Goal: Find specific page/section: Find specific page/section

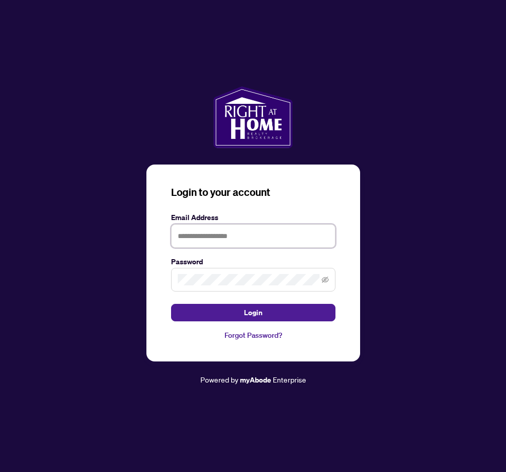
click at [237, 232] on input "text" at bounding box center [253, 236] width 165 height 24
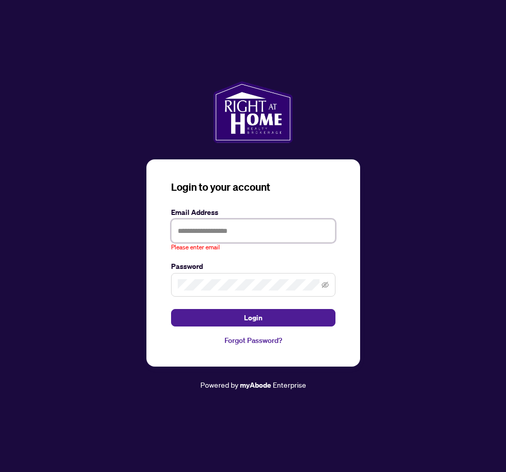
type input "**********"
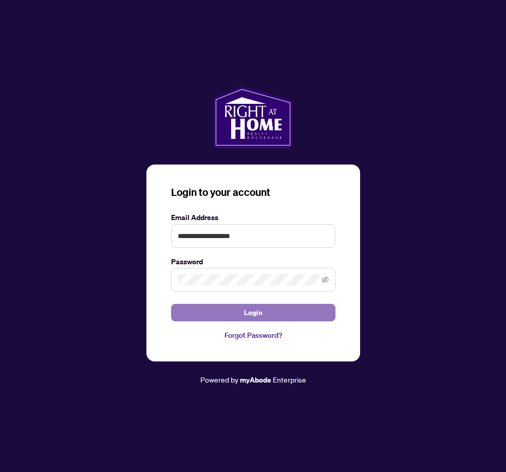
click at [284, 316] on button "Login" at bounding box center [253, 312] width 165 height 17
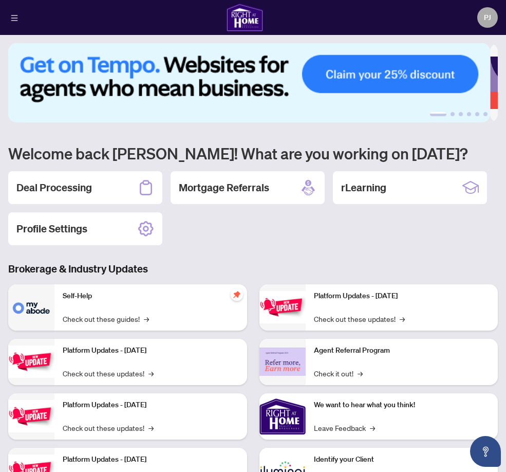
drag, startPoint x: 345, startPoint y: 242, endPoint x: 339, endPoint y: 242, distance: 6.2
click at [345, 242] on div "Deal Processing Mortgage Referrals rLearning Profile Settings" at bounding box center [253, 208] width 490 height 74
click at [67, 188] on h2 "Deal Processing" at bounding box center [54, 187] width 76 height 14
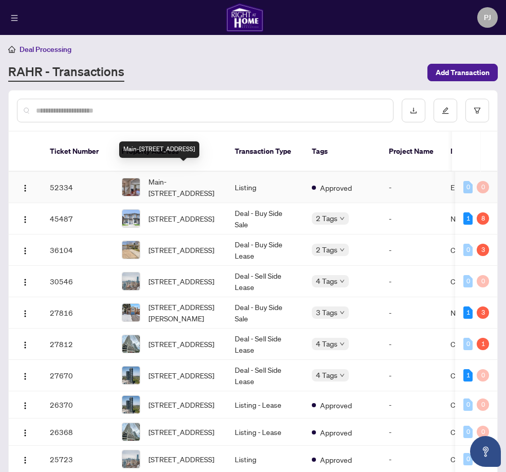
click at [193, 176] on span "Main-[STREET_ADDRESS]" at bounding box center [184, 187] width 70 height 23
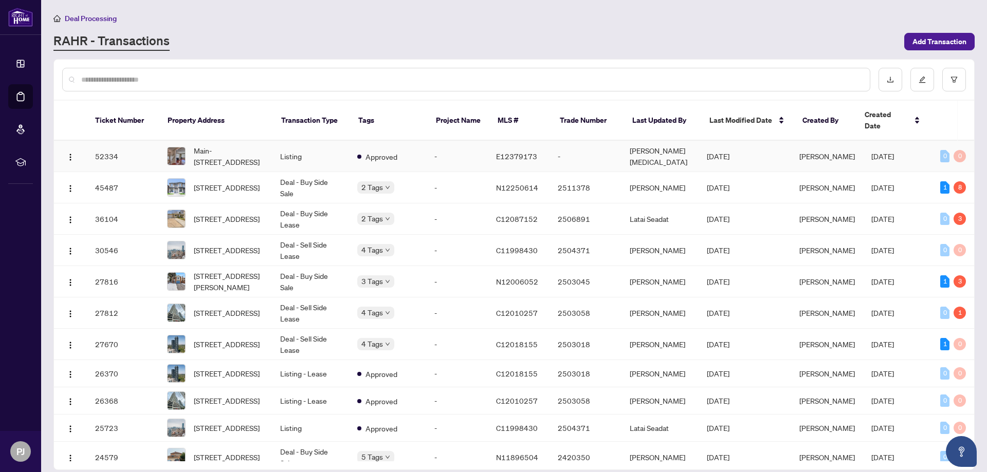
click at [506, 152] on span "E12379173" at bounding box center [516, 156] width 41 height 9
